Goal: Check status: Check status

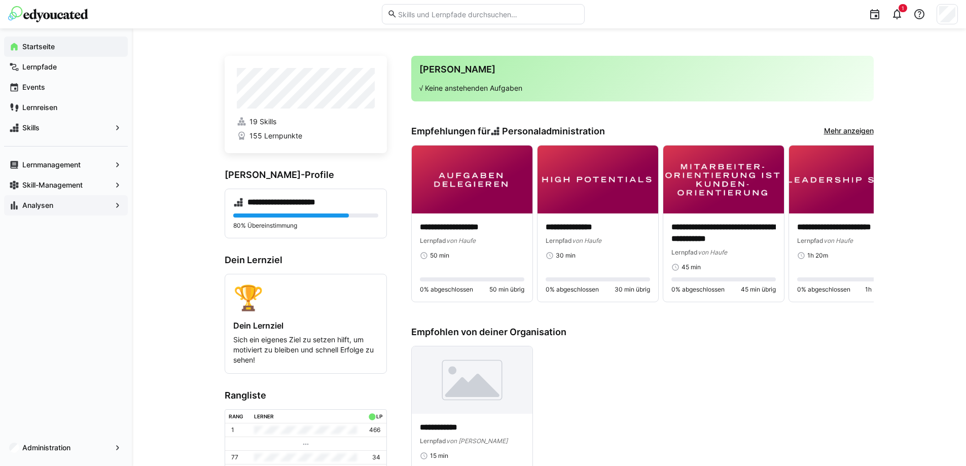
click at [68, 207] on span "Analysen" at bounding box center [66, 205] width 90 height 10
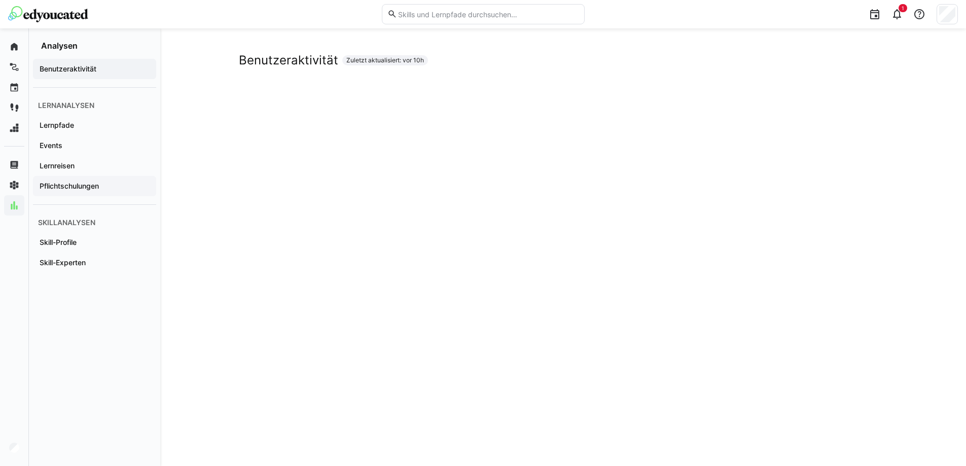
click at [79, 190] on span "Pflichtschulungen" at bounding box center [94, 186] width 113 height 10
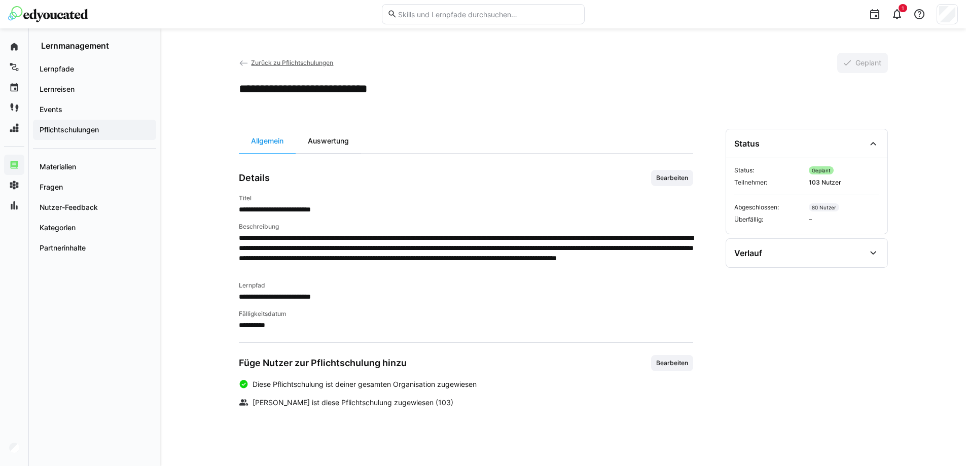
click at [328, 141] on div "Auswertung" at bounding box center [328, 141] width 65 height 24
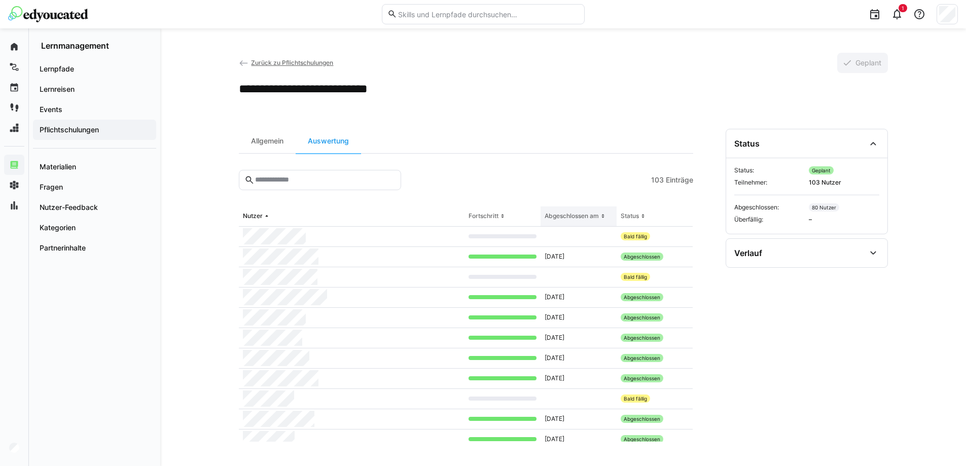
click at [582, 213] on div "Abgeschlossen am" at bounding box center [571, 216] width 54 height 8
